Goal: Task Accomplishment & Management: Manage account settings

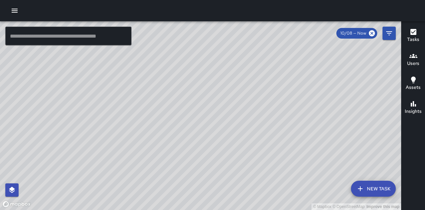
click at [13, 9] on icon "button" at bounding box center [15, 11] width 6 height 4
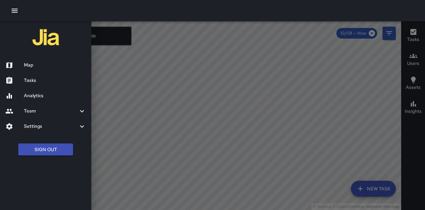
click at [42, 109] on h6 "Team" at bounding box center [51, 110] width 54 height 7
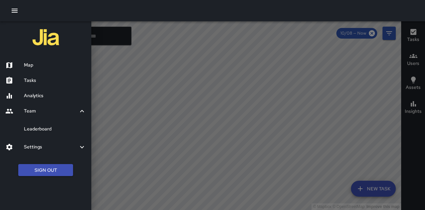
click at [33, 110] on h6 "Team" at bounding box center [51, 110] width 54 height 7
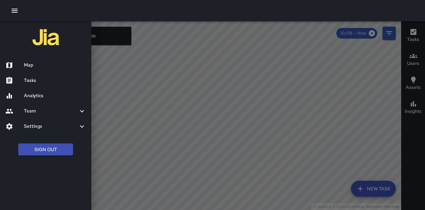
click at [36, 109] on h6 "Team" at bounding box center [51, 110] width 54 height 7
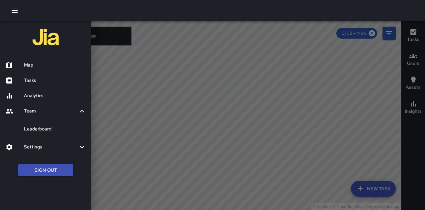
click at [47, 148] on h6 "Settings" at bounding box center [51, 146] width 54 height 7
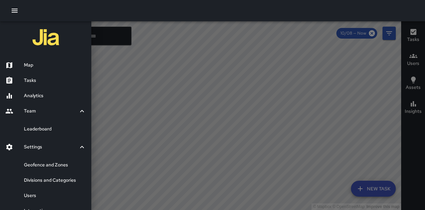
click at [39, 194] on h6 "Users" at bounding box center [55, 195] width 62 height 7
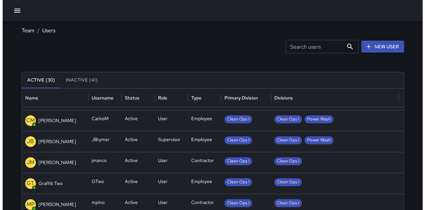
scroll to position [125, 0]
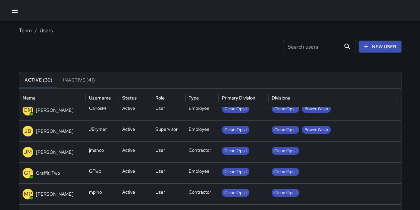
click at [66, 150] on div "[PERSON_NAME]" at bounding box center [53, 152] width 60 height 11
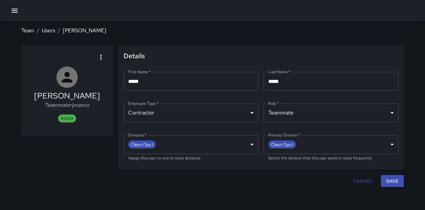
click at [65, 150] on div "[PERSON_NAME] Teammate • jmanco Active" at bounding box center [67, 107] width 92 height 124
